Goal: Information Seeking & Learning: Learn about a topic

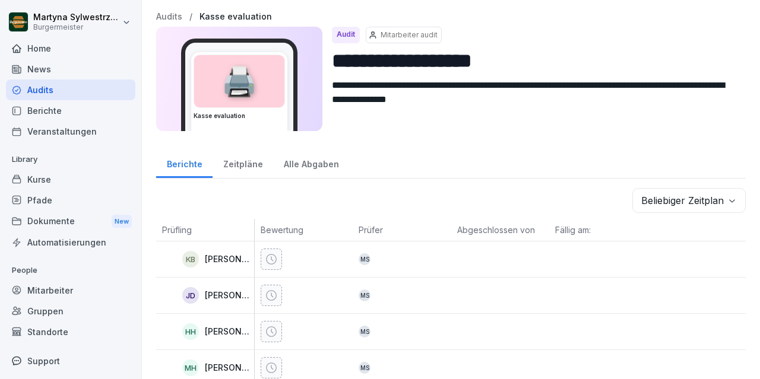
scroll to position [22, 0]
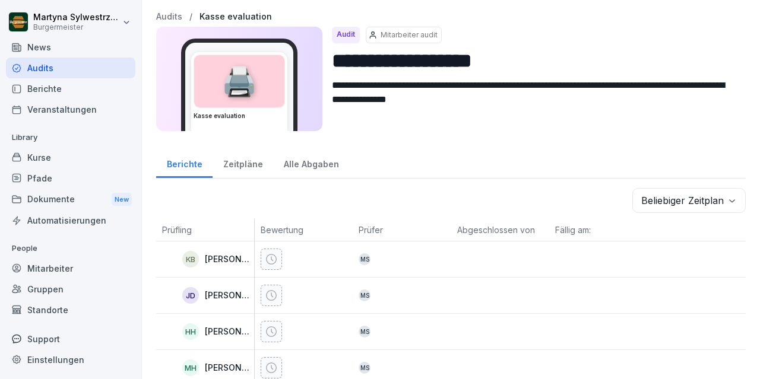
click at [291, 161] on div "Alle Abgaben" at bounding box center [311, 163] width 76 height 30
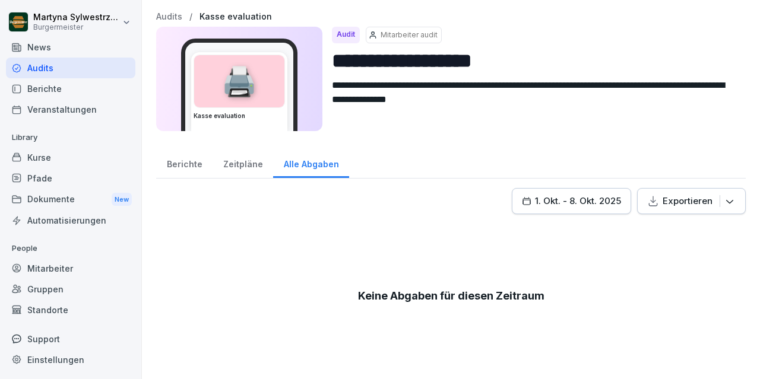
click at [239, 162] on div "Zeitpläne" at bounding box center [243, 163] width 61 height 30
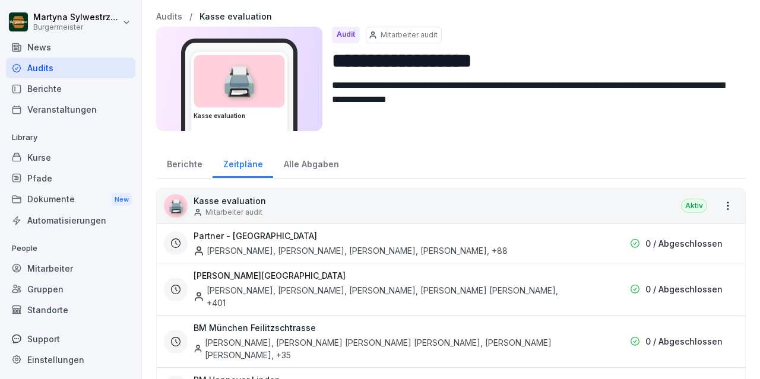
click at [197, 160] on div "Berichte" at bounding box center [184, 163] width 56 height 30
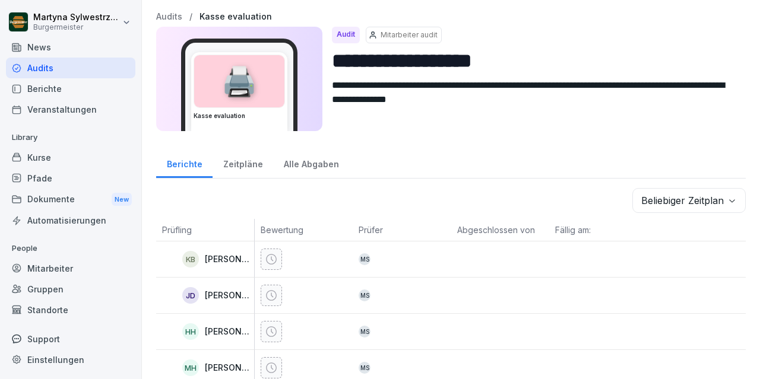
click at [300, 164] on div "Alle Abgaben" at bounding box center [311, 163] width 76 height 30
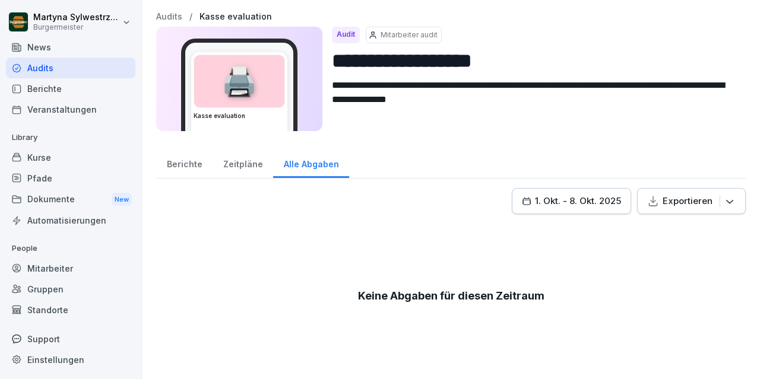
click at [730, 200] on icon "button" at bounding box center [730, 201] width 12 height 12
click at [625, 199] on button "1. Okt. - 8. Okt. 2025" at bounding box center [571, 201] width 119 height 26
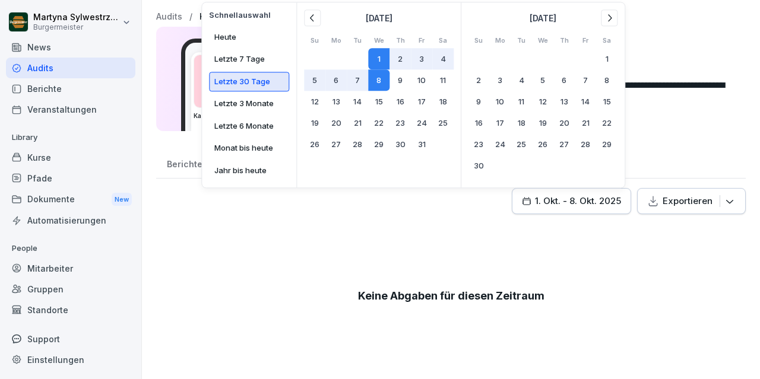
click at [245, 79] on button "Letzte 30 Tage" at bounding box center [249, 82] width 80 height 20
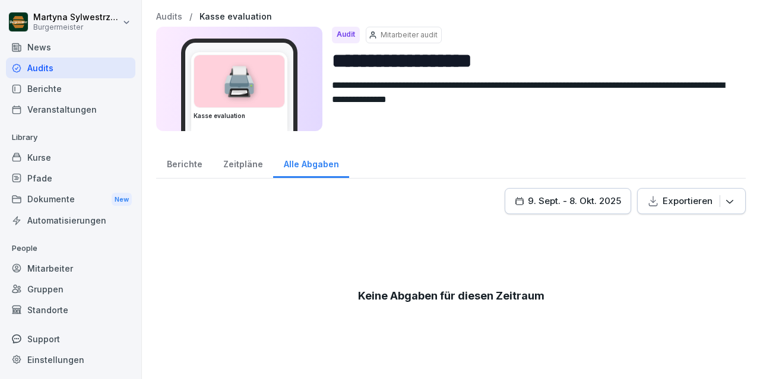
click at [670, 134] on div "**********" at bounding box center [451, 75] width 590 height 126
click at [186, 163] on div "Berichte" at bounding box center [184, 163] width 56 height 30
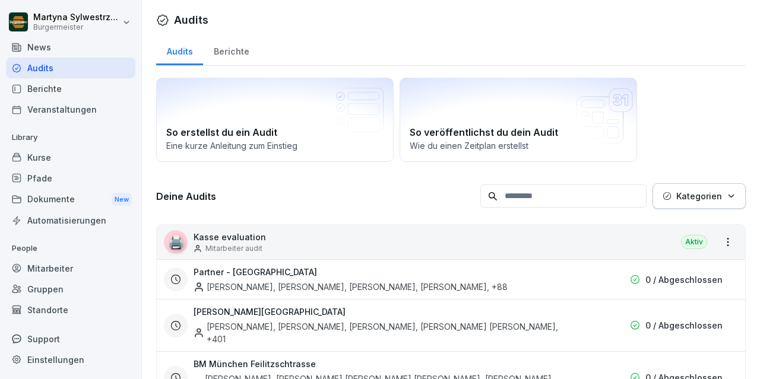
click at [226, 45] on div "Berichte" at bounding box center [231, 50] width 56 height 30
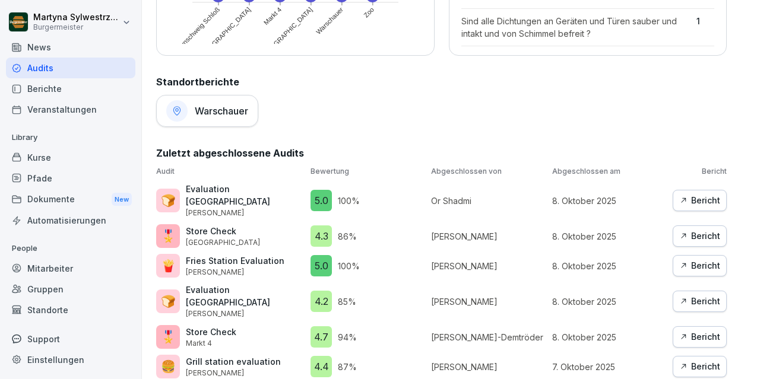
scroll to position [482, 0]
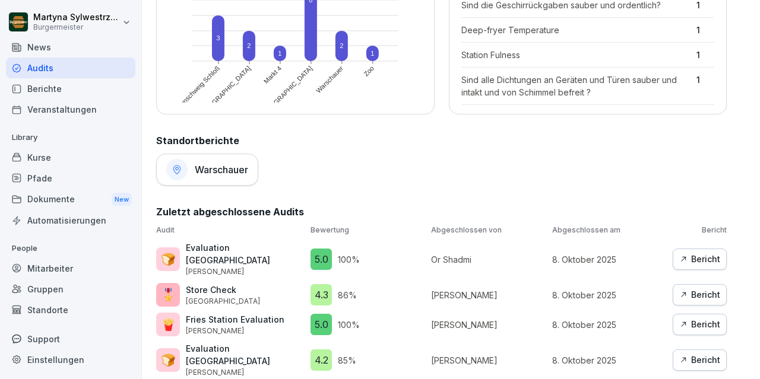
click at [230, 173] on h1 "Warschauer" at bounding box center [221, 170] width 53 height 12
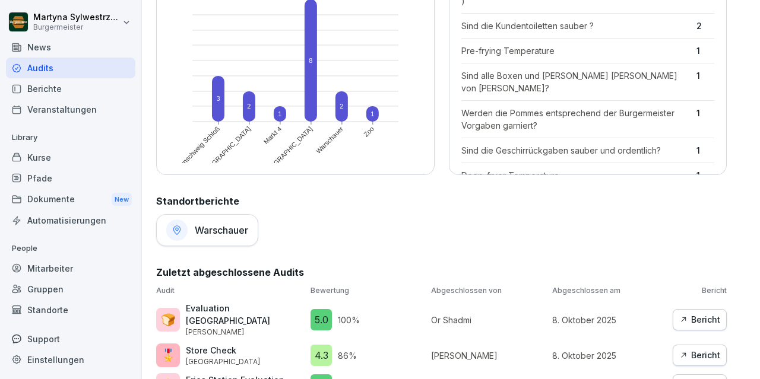
scroll to position [344, 0]
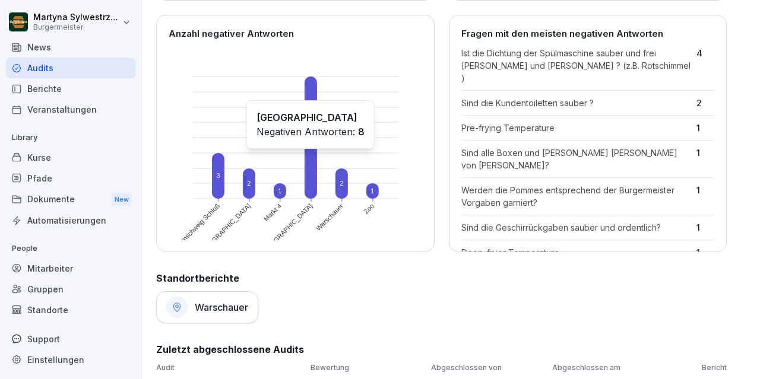
click at [309, 156] on rect at bounding box center [311, 138] width 12 height 122
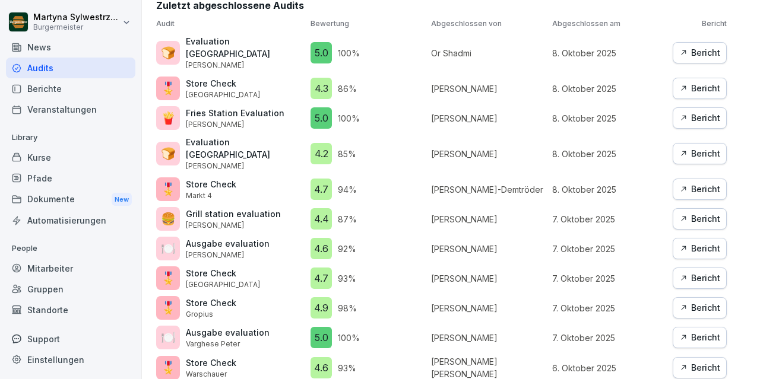
scroll to position [796, 0]
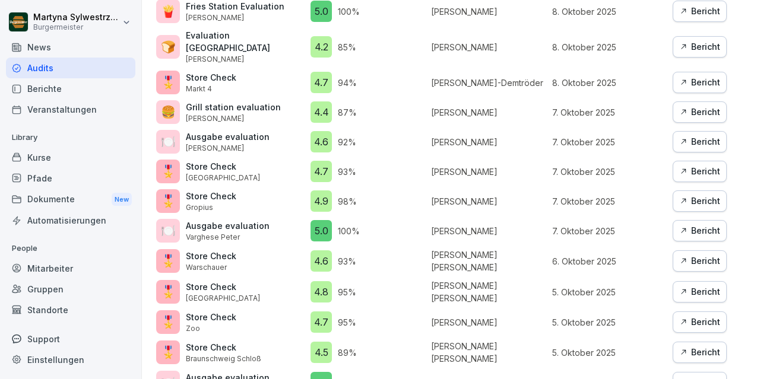
click at [65, 105] on div "Veranstaltungen" at bounding box center [70, 109] width 129 height 21
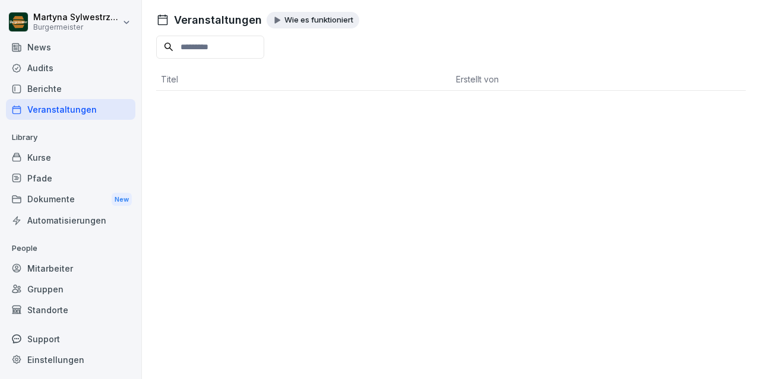
click at [54, 88] on div "Berichte" at bounding box center [70, 88] width 129 height 21
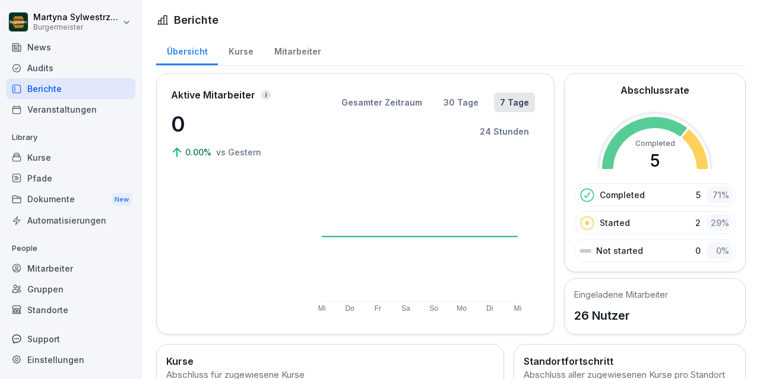
click at [235, 49] on div "Kurse" at bounding box center [241, 50] width 46 height 30
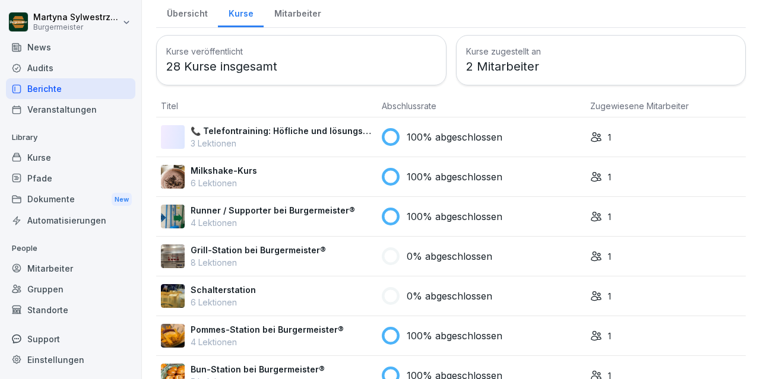
scroll to position [62, 0]
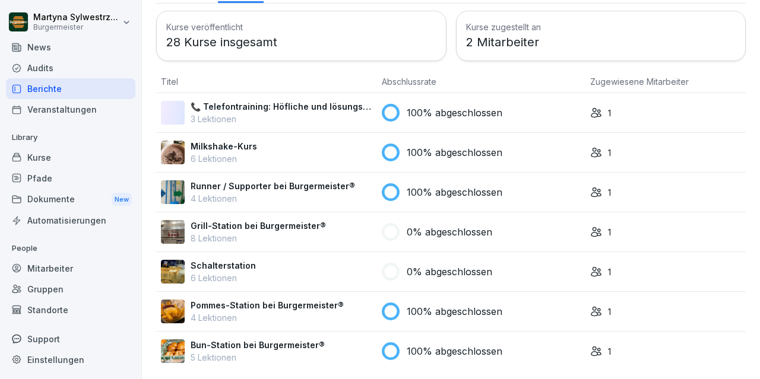
click at [527, 37] on p "2 Mitarbeiter" at bounding box center [601, 42] width 270 height 18
click at [515, 41] on p "2 Mitarbeiter" at bounding box center [601, 42] width 270 height 18
click at [238, 49] on p "28 Kurse insgesamt" at bounding box center [301, 42] width 270 height 18
click at [230, 43] on p "28 Kurse insgesamt" at bounding box center [301, 42] width 270 height 18
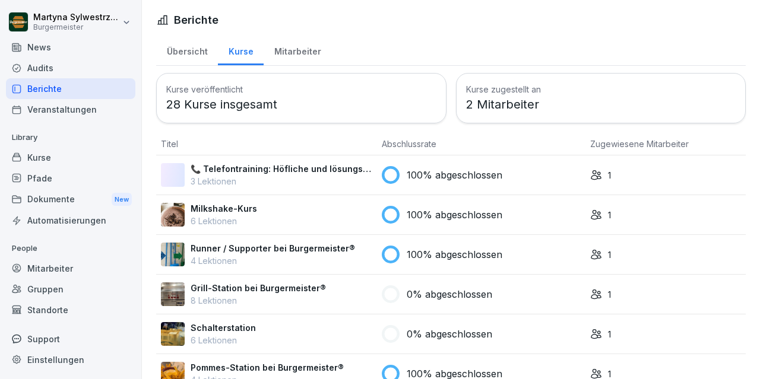
click at [294, 50] on div "Mitarbeiter" at bounding box center [298, 50] width 68 height 30
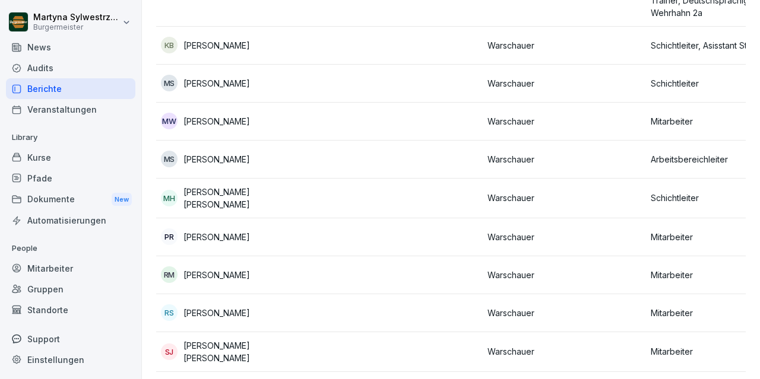
scroll to position [524, 0]
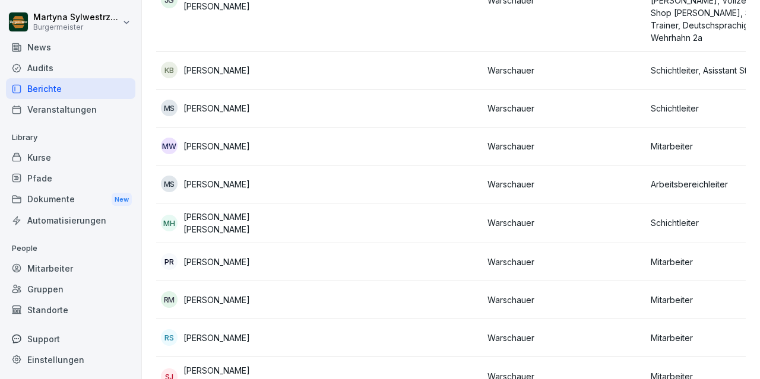
click at [225, 178] on p "[PERSON_NAME]" at bounding box center [216, 184] width 66 height 12
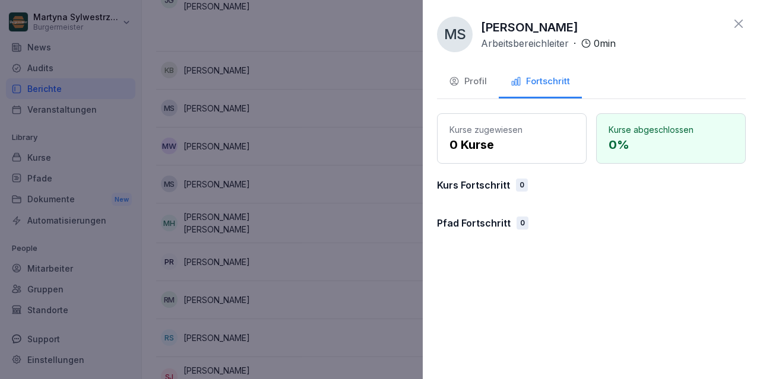
click at [472, 78] on div "Profil" at bounding box center [468, 82] width 38 height 14
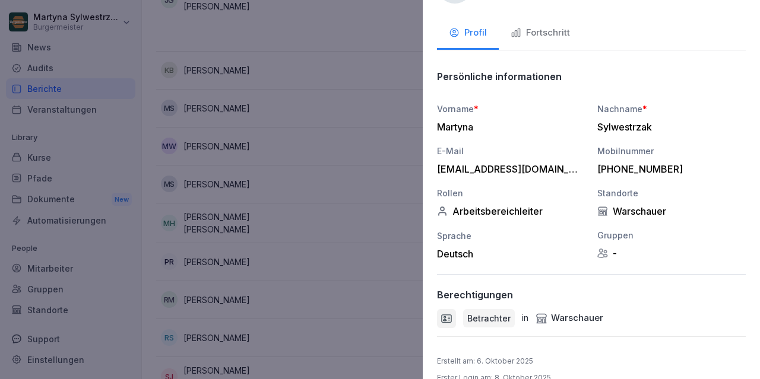
scroll to position [68, 0]
